Goal: Task Accomplishment & Management: Use online tool/utility

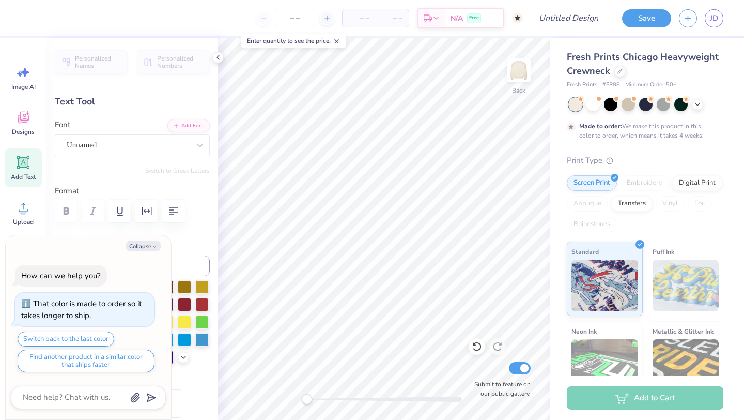
type textarea "x"
type textarea "ALPHA"
type textarea "x"
type textarea "AL"
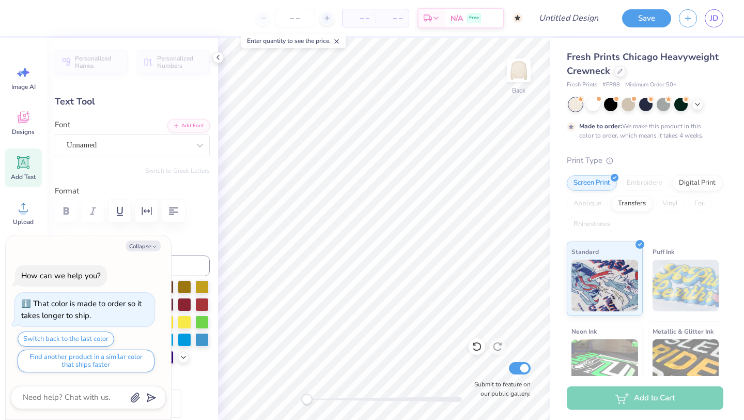
type textarea "x"
type textarea "A"
type textarea "x"
type textarea "SN"
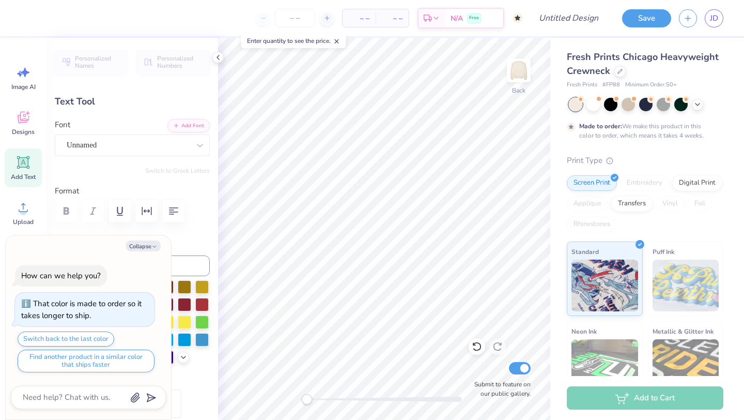
type textarea "x"
type textarea "SNAPS"
type textarea "x"
type input "6.46"
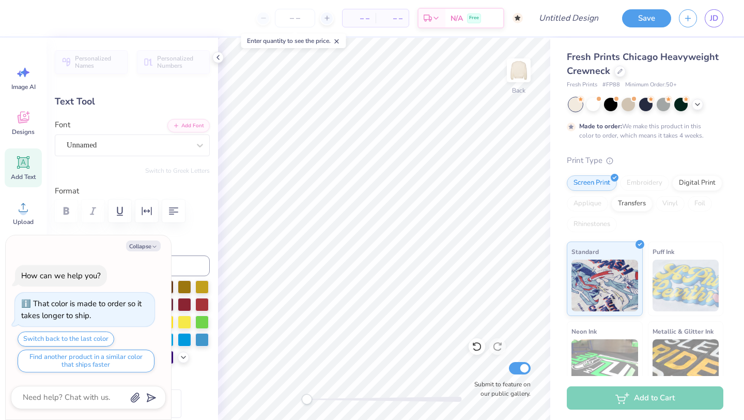
type input "1.74"
type input "7.77"
click at [137, 248] on button "Collapse" at bounding box center [143, 245] width 35 height 11
click at [145, 244] on button "Collapse" at bounding box center [143, 245] width 35 height 11
click at [155, 246] on icon "button" at bounding box center [154, 247] width 6 height 6
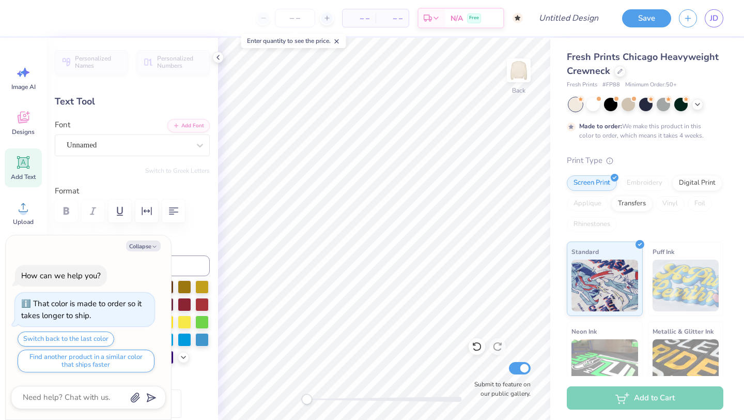
click at [184, 232] on div "Personalized Names Personalized Numbers Text Tool Add Font Font Unnamed Switch …" at bounding box center [133, 229] width 172 height 382
type textarea "x"
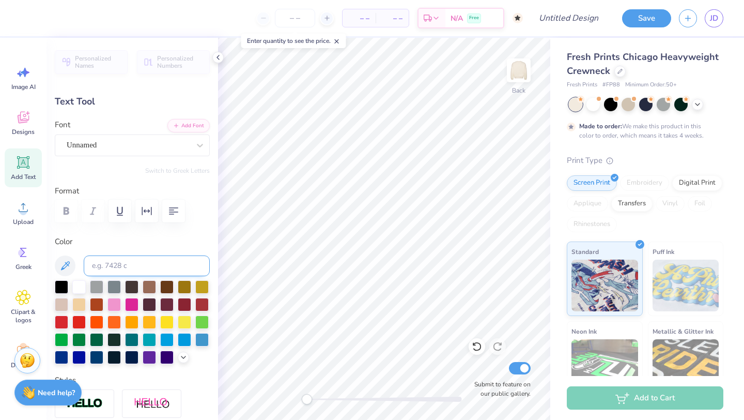
type input "6.10"
type input "1.73"
type input "3.14"
type textarea "Penn State"
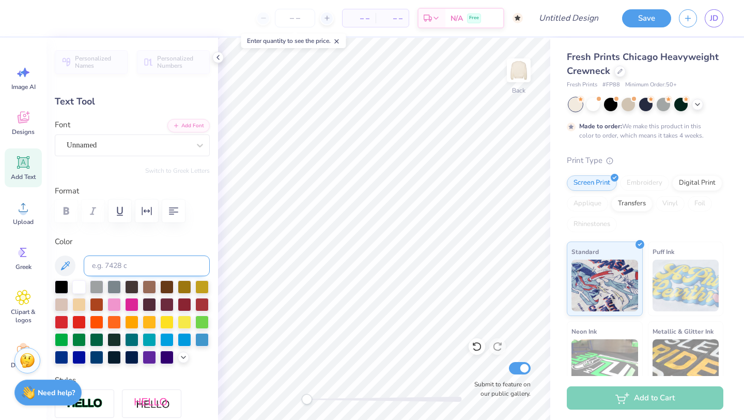
type input "10.70"
type input "2.21"
type input "2.89"
type textarea "a"
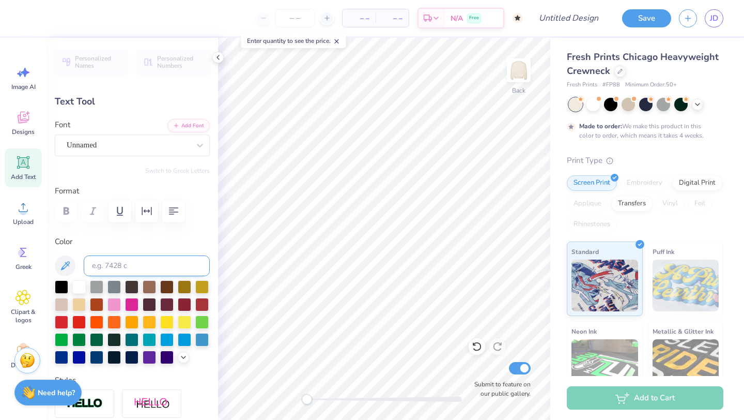
scroll to position [0, 0]
type textarea "Penn"
type input "6.46"
type input "1.74"
type input "7.77"
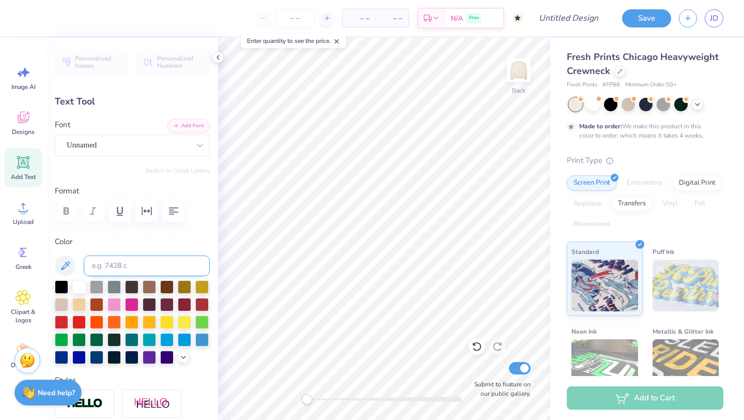
type textarea "State"
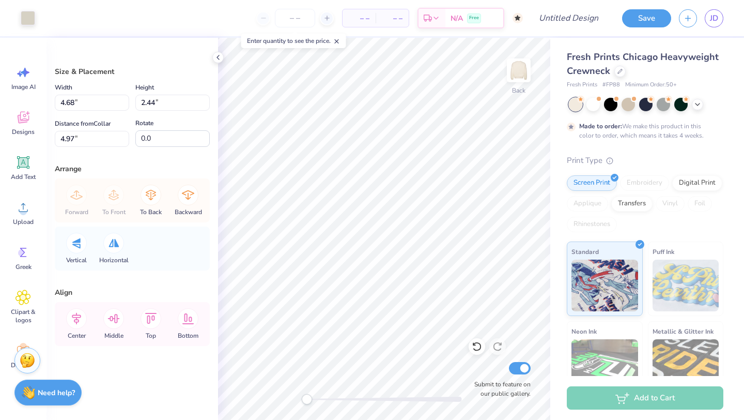
type input "4.68"
type input "2.44"
type input "4.97"
type input "2.68"
type input "0.94"
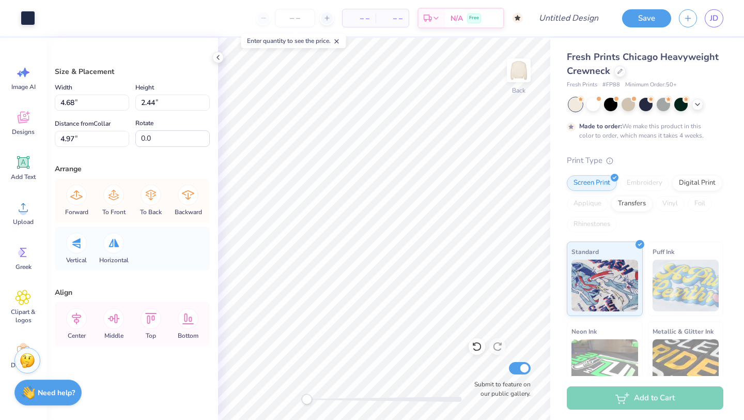
type input "6.08"
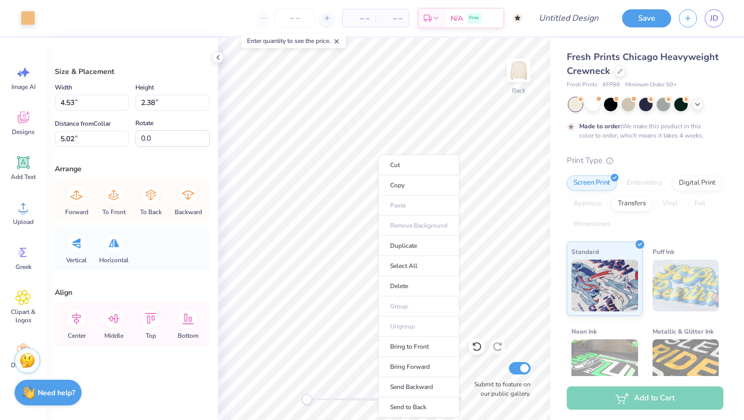
type input "4.53"
type input "2.38"
type input "5.02"
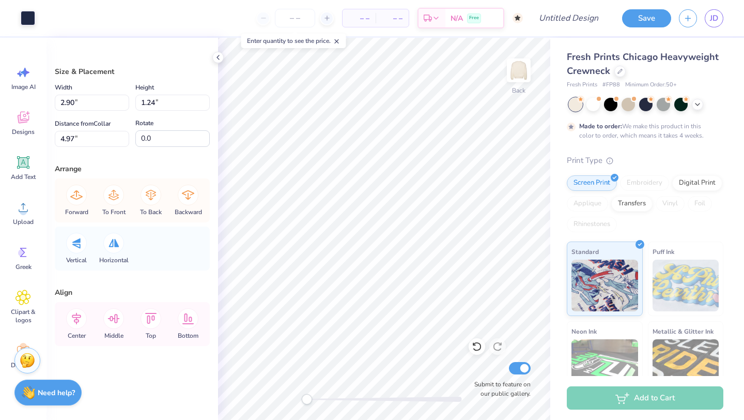
type input "2.90"
type input "1.24"
click at [25, 165] on icon at bounding box center [24, 163] width 10 height 10
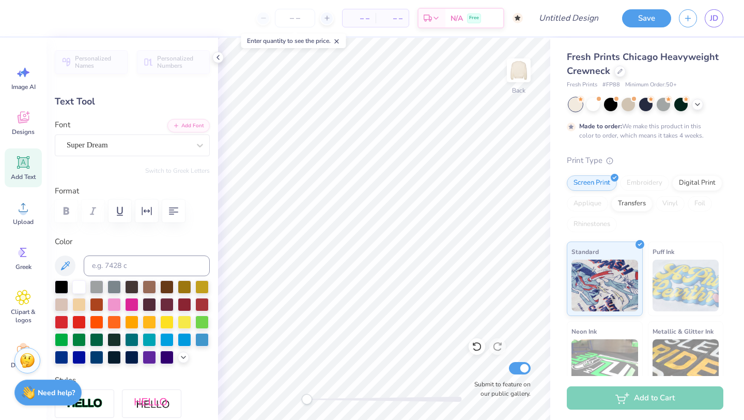
type textarea "SNAPS"
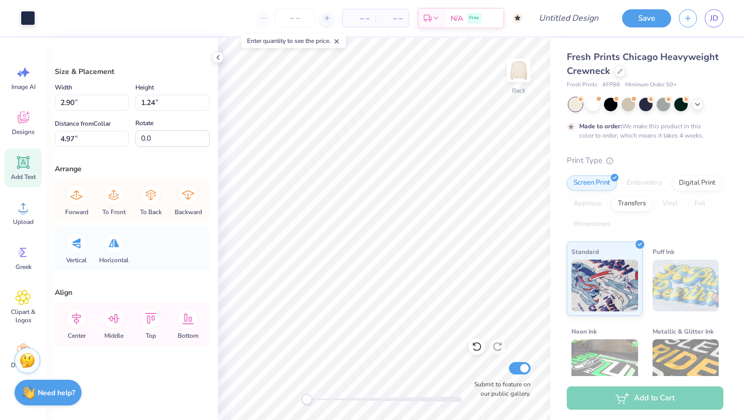
type input "2.90"
type input "1.24"
click at [476, 346] on icon at bounding box center [477, 346] width 10 height 10
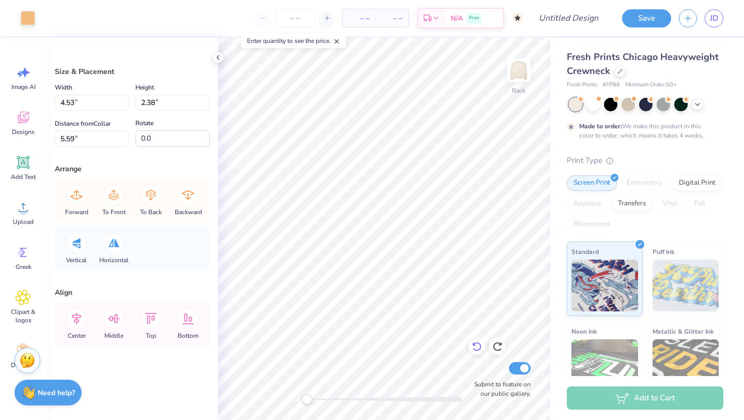
click at [476, 346] on icon at bounding box center [477, 346] width 10 height 10
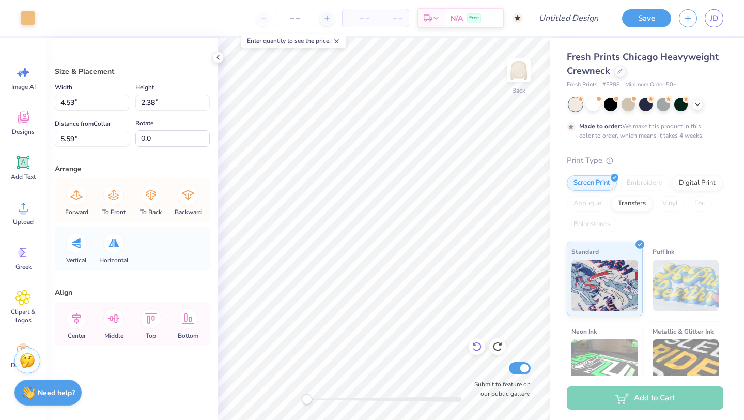
click at [476, 346] on icon at bounding box center [477, 346] width 10 height 10
type input "2.90"
type input "1.24"
type input "4.97"
type input "4.68"
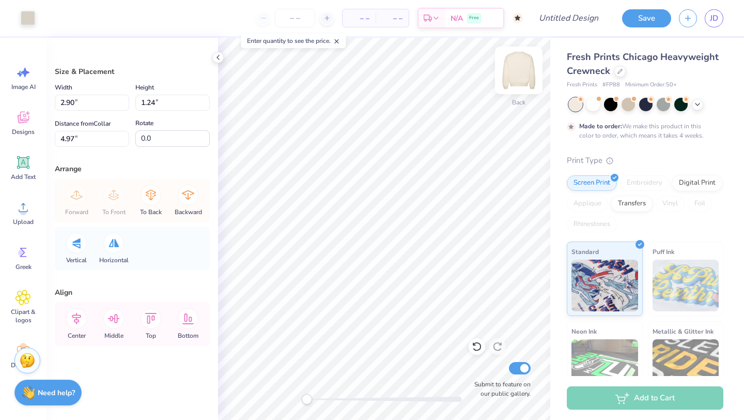
type input "2.44"
type input "4.53"
type input "2.38"
type input "5.02"
type input "2.90"
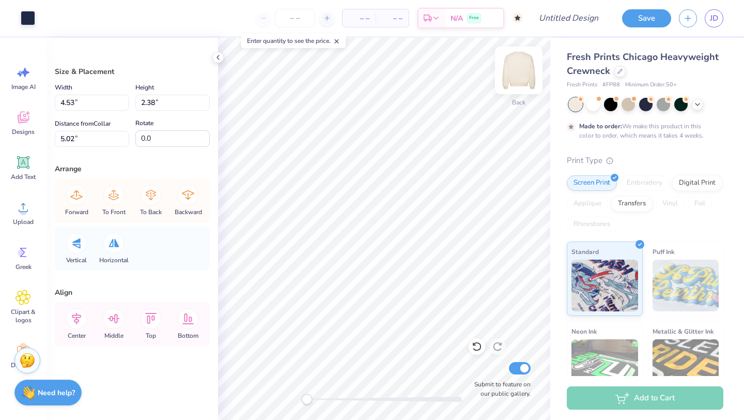
type input "1.24"
type input "5.56"
type input "4.53"
type input "2.38"
type input "5.02"
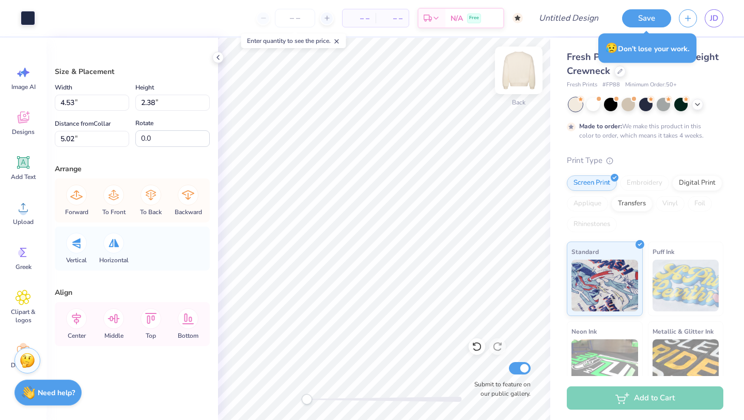
type input "2.90"
type input "1.24"
type input "5.56"
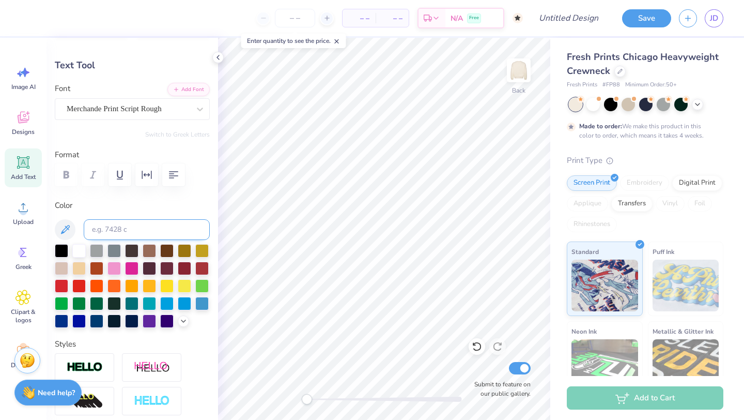
scroll to position [12, 0]
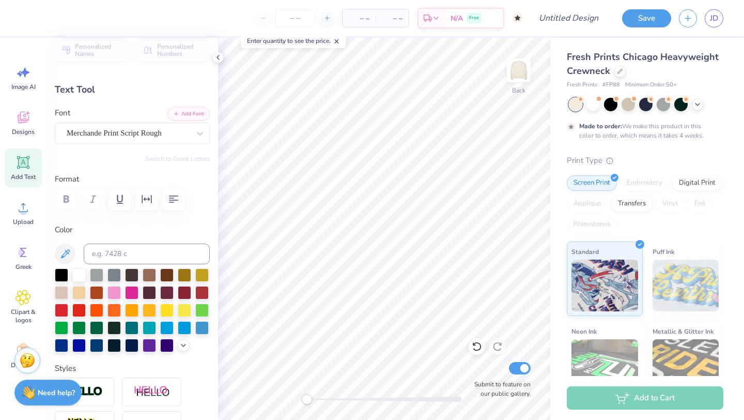
click at [68, 202] on div at bounding box center [132, 199] width 155 height 23
click at [117, 203] on icon "button" at bounding box center [120, 199] width 6 height 9
click at [150, 207] on button "button" at bounding box center [146, 199] width 23 height 23
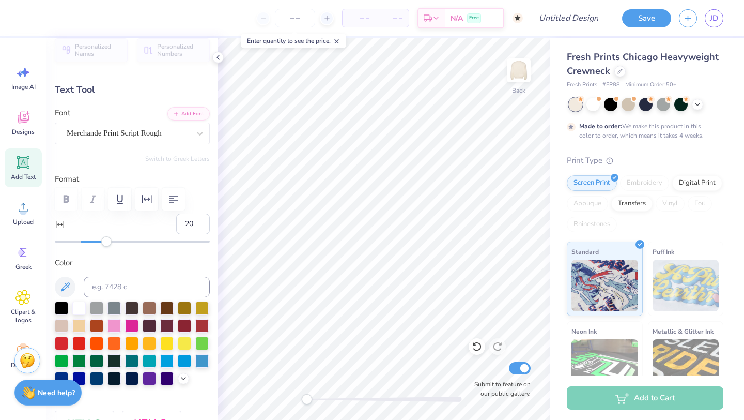
type input "21"
drag, startPoint x: 81, startPoint y: 240, endPoint x: 108, endPoint y: 240, distance: 26.9
click at [108, 240] on div "Accessibility label" at bounding box center [108, 241] width 10 height 10
type input "7.64"
type input "0.77"
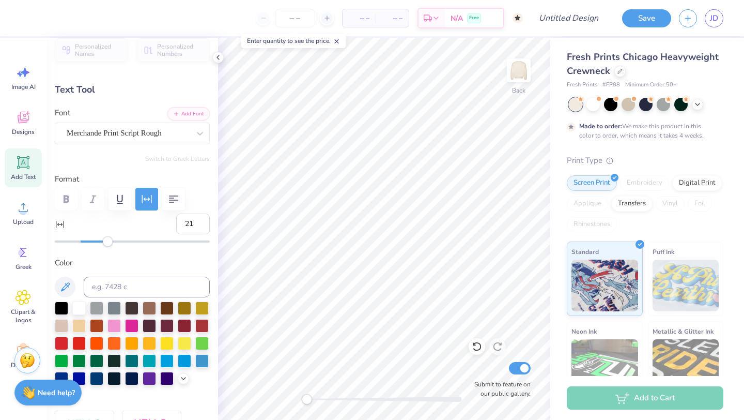
type input "2.24"
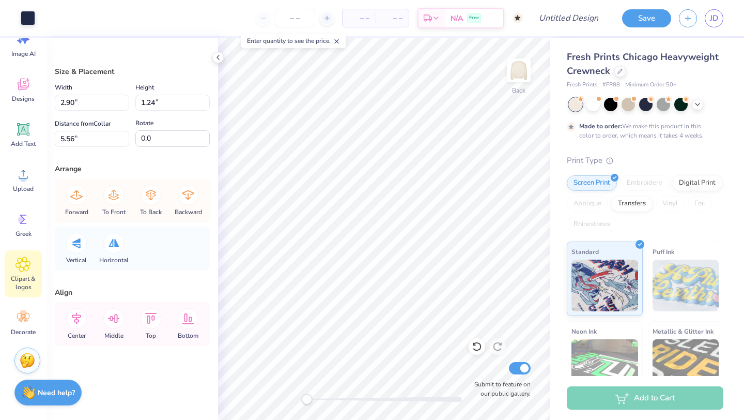
scroll to position [0, 0]
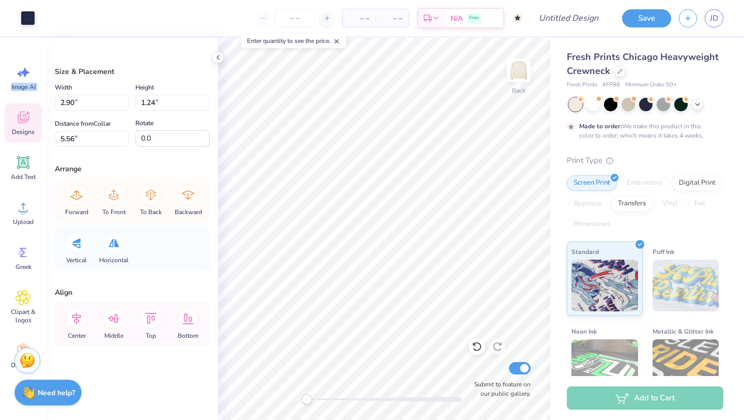
drag, startPoint x: 20, startPoint y: 71, endPoint x: 22, endPoint y: 121, distance: 50.2
click at [22, 121] on div "Image AI Designs Add Text Upload Greek Clipart & logos Decorate" at bounding box center [23, 216] width 37 height 317
click at [22, 121] on icon at bounding box center [23, 119] width 10 height 8
